Goal: Transaction & Acquisition: Download file/media

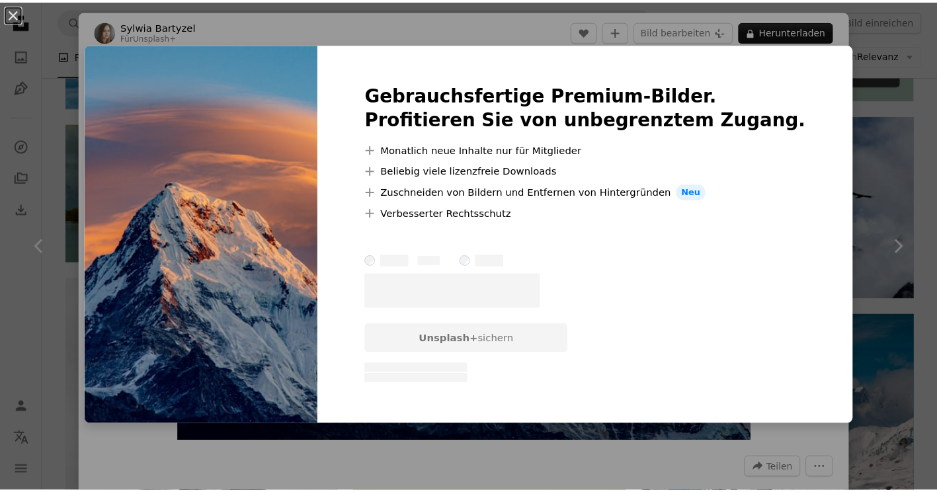
scroll to position [23, 0]
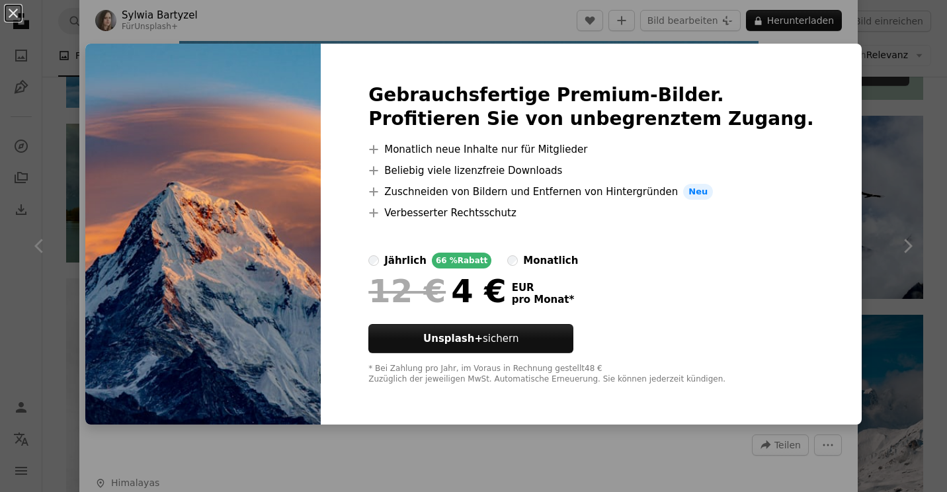
click at [866, 156] on div "An X shape Gebrauchsfertige Premium-Bilder. Profitieren Sie von unbegrenztem Zu…" at bounding box center [473, 246] width 947 height 492
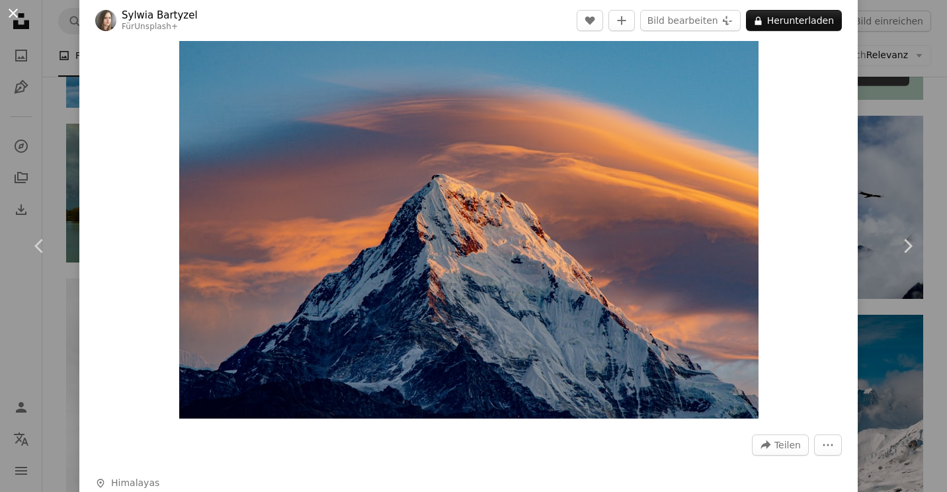
click at [10, 5] on button "An X shape" at bounding box center [13, 13] width 16 height 16
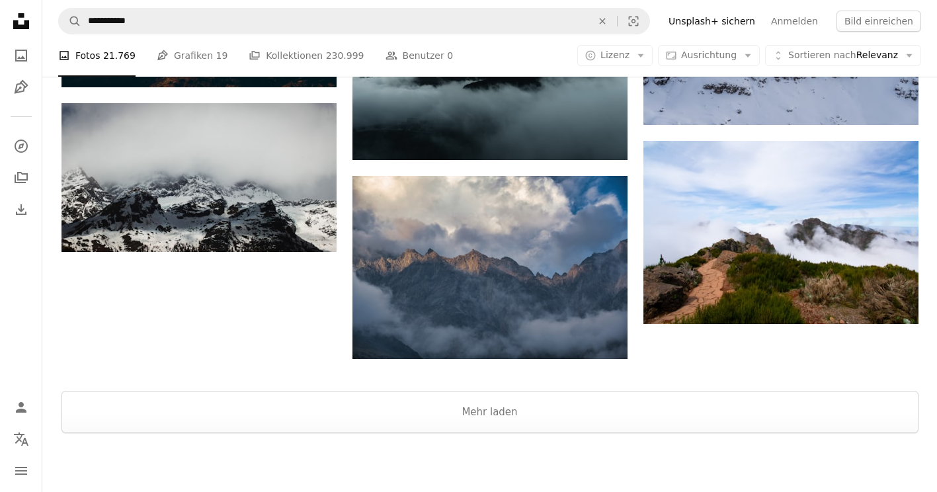
scroll to position [1835, 0]
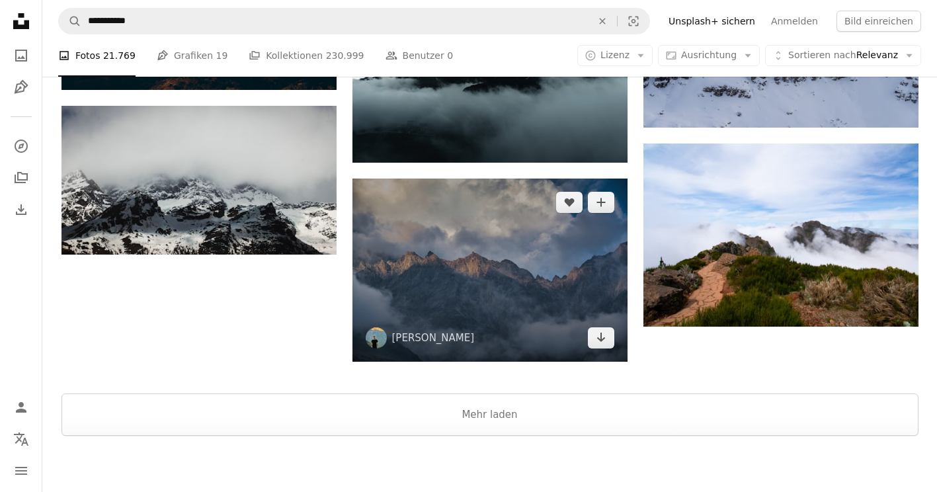
click at [489, 294] on img at bounding box center [489, 270] width 275 height 183
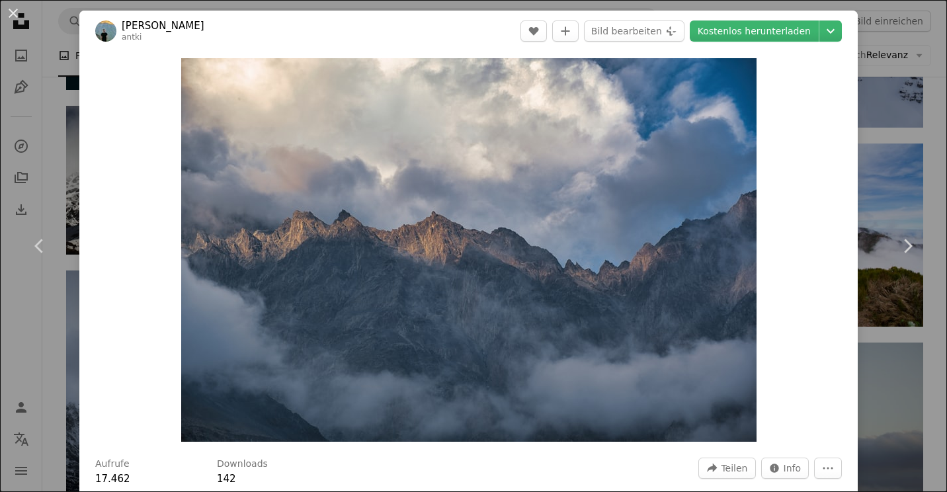
click at [739, 17] on header "[PERSON_NAME] antki A heart A plus sign Bild bearbeiten Plus sign for Unsplash+…" at bounding box center [468, 31] width 778 height 41
click at [737, 25] on link "Kostenlos herunterladen" at bounding box center [754, 30] width 129 height 21
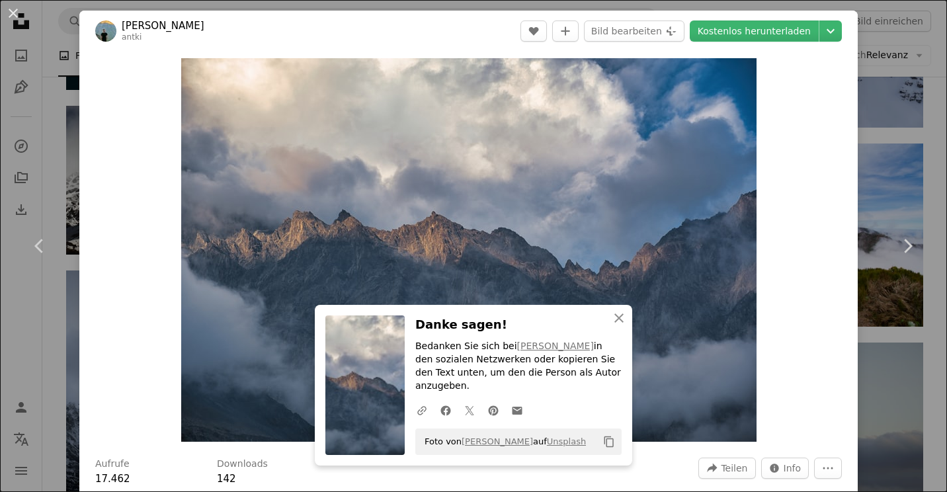
click at [899, 139] on div "An X shape Chevron left Chevron right [PERSON_NAME] antki A heart A plus sign B…" at bounding box center [473, 246] width 947 height 492
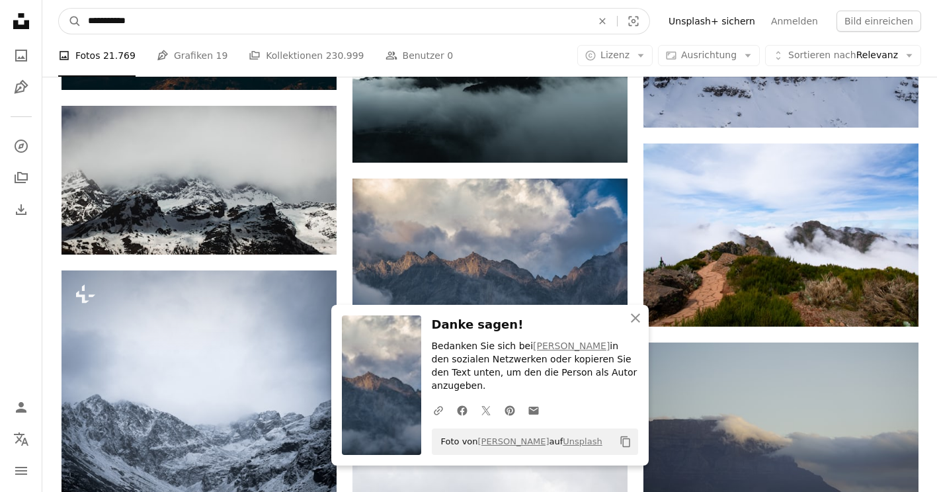
drag, startPoint x: 204, startPoint y: 24, endPoint x: 45, endPoint y: 24, distance: 158.7
click at [45, 24] on nav "**********" at bounding box center [489, 21] width 895 height 42
type input "**********"
click at [59, 9] on button "A magnifying glass" at bounding box center [70, 21] width 22 height 25
